Goal: Transaction & Acquisition: Purchase product/service

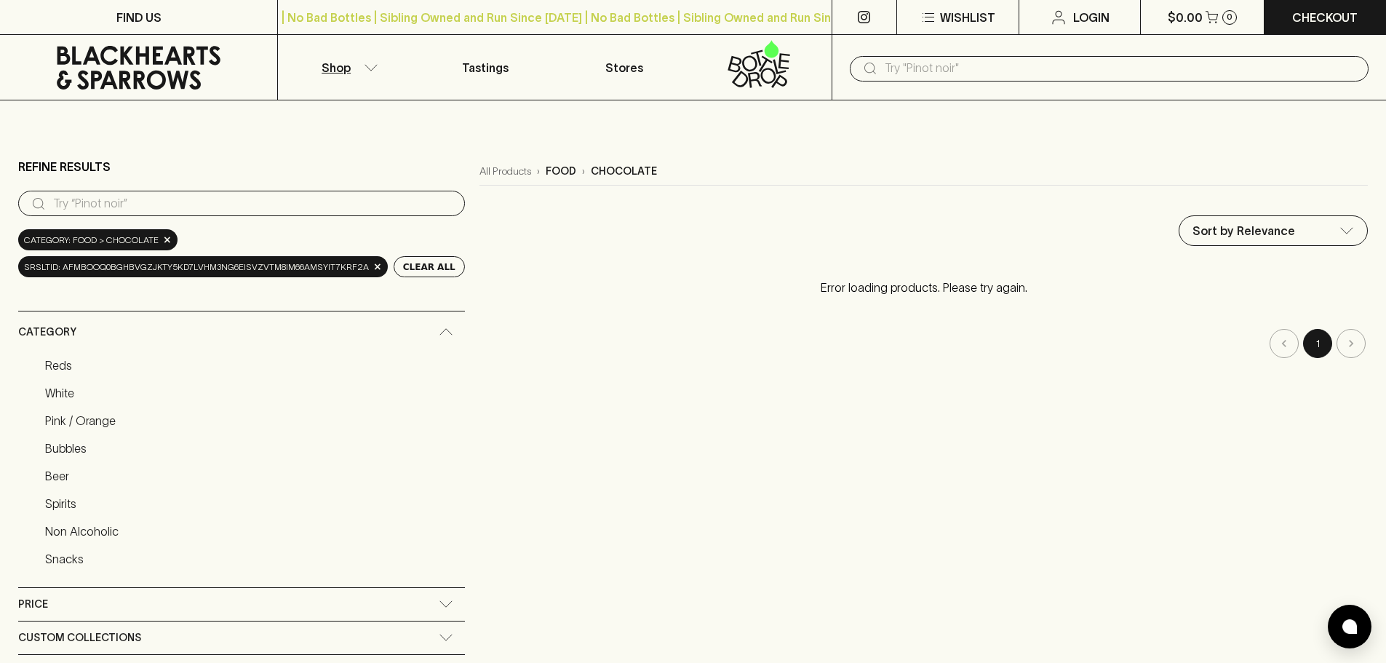
click at [1289, 338] on li "pagination navigation" at bounding box center [1283, 343] width 33 height 29
click at [343, 208] on input "search" at bounding box center [253, 203] width 400 height 23
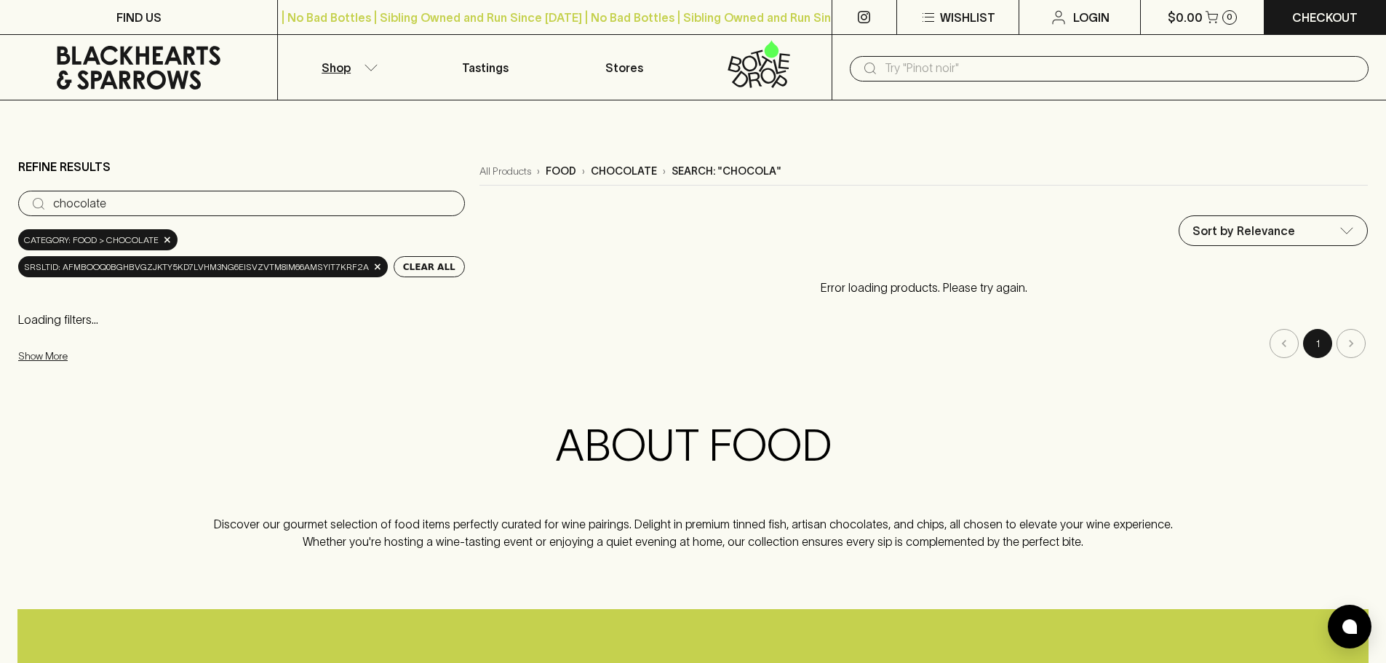
type input "chocolate"
